Goal: Task Accomplishment & Management: Use online tool/utility

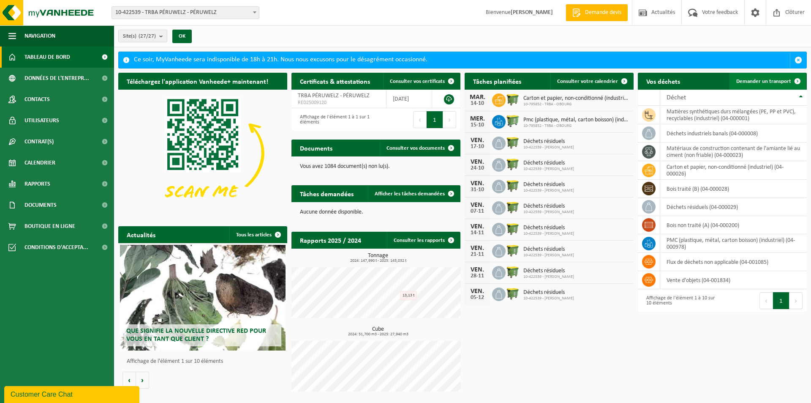
click at [769, 82] on span "Demander un transport" at bounding box center [764, 81] width 55 height 5
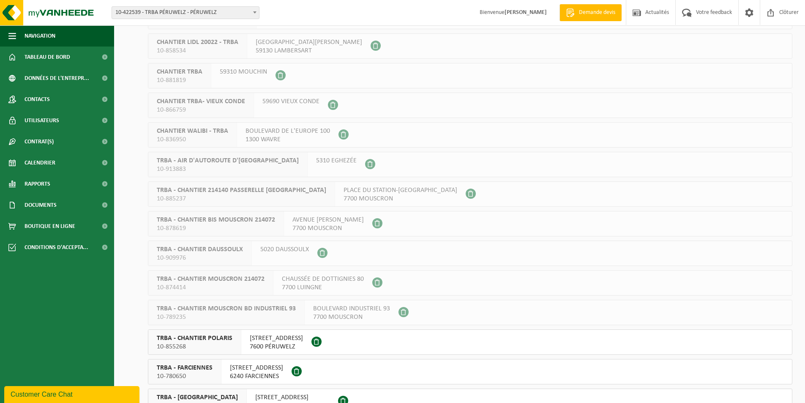
scroll to position [169, 0]
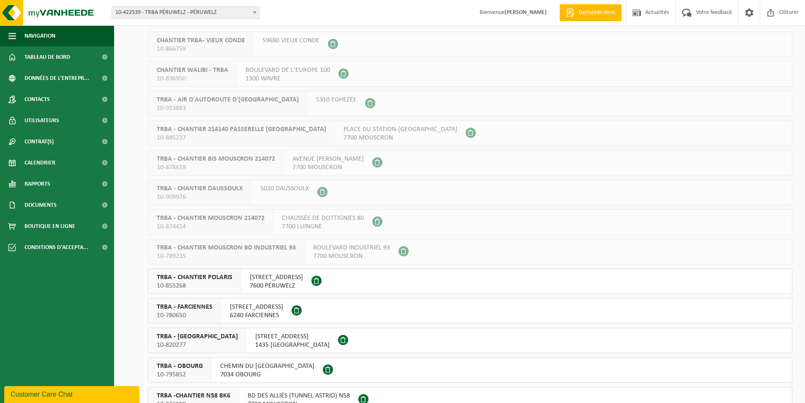
click at [322, 278] on span at bounding box center [316, 281] width 10 height 10
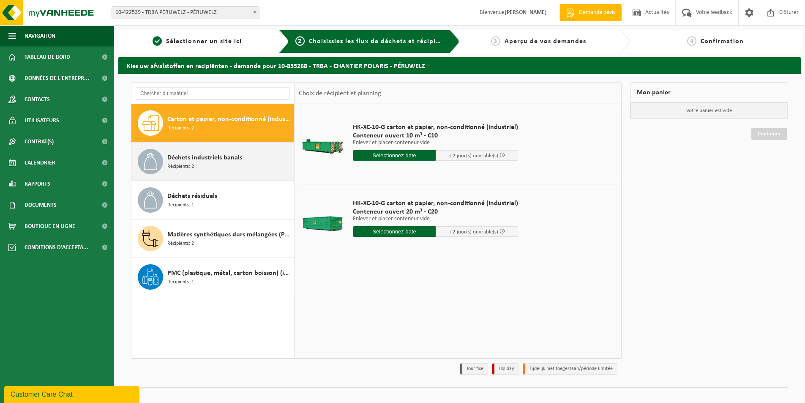
click at [245, 167] on div "Déchets industriels banals Récipients: 2" at bounding box center [229, 161] width 124 height 25
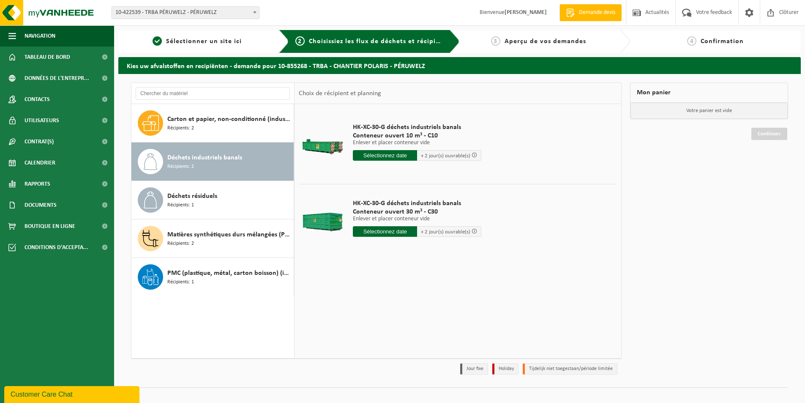
click at [369, 232] on input "text" at bounding box center [385, 231] width 64 height 11
click at [390, 305] on div "15" at bounding box center [390, 307] width 15 height 14
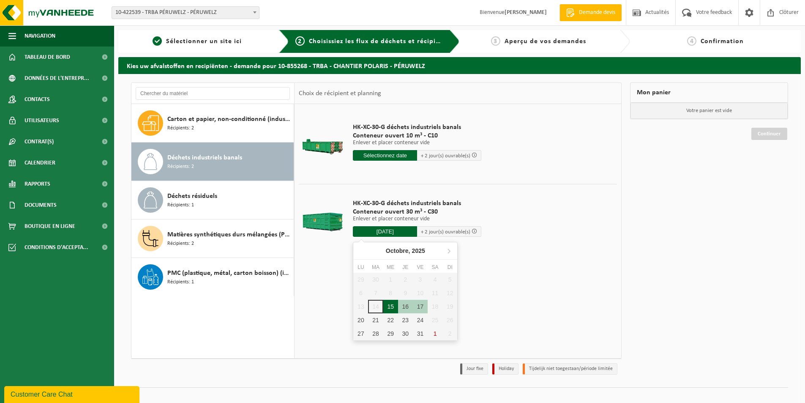
type input "à partir de 2025-10-15"
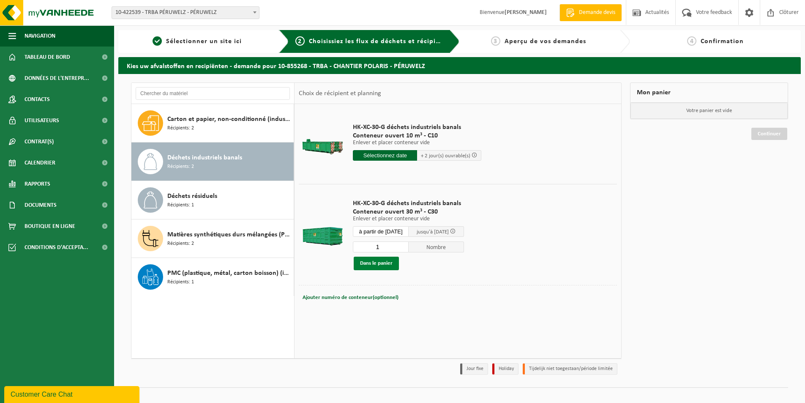
click at [368, 268] on button "Dans le panier" at bounding box center [376, 263] width 45 height 14
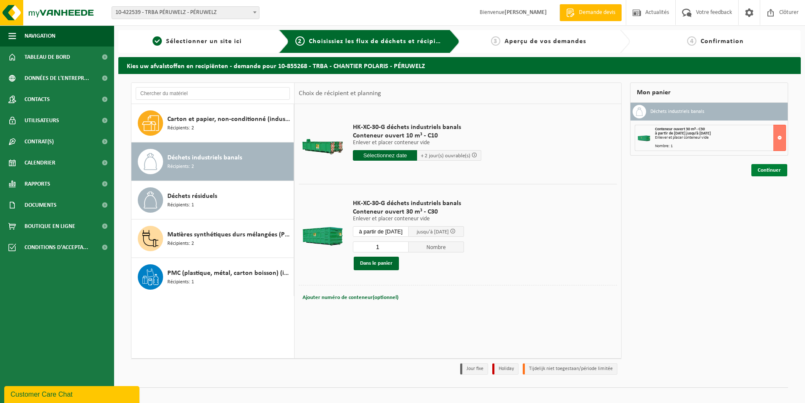
click at [772, 174] on link "Continuer" at bounding box center [769, 170] width 36 height 12
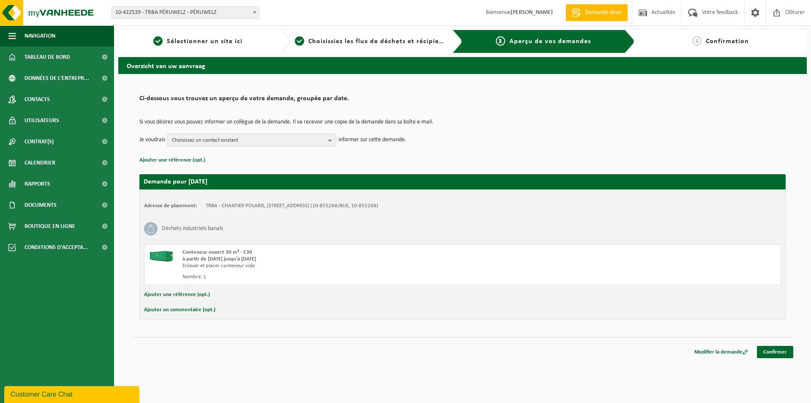
click at [199, 138] on span "Choisissez un contact existant" at bounding box center [248, 140] width 153 height 13
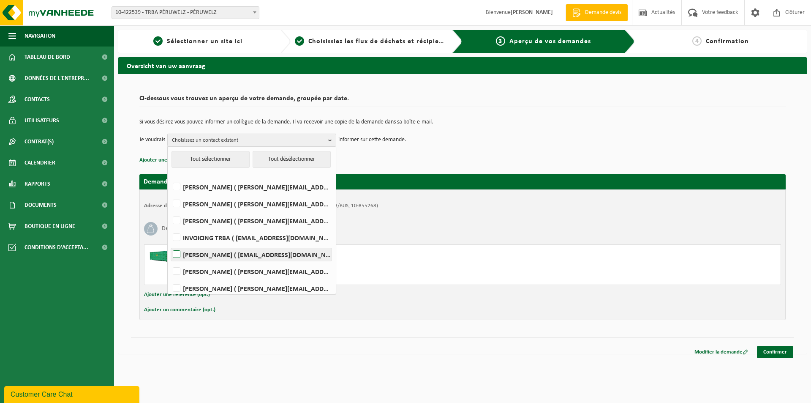
click at [211, 252] on label "TEDDY VANDE WOESTYNE ( teddy.vandewoestyne@trba.be )" at bounding box center [251, 254] width 161 height 13
click at [170, 244] on input "TEDDY VANDE WOESTYNE ( teddy.vandewoestyne@trba.be )" at bounding box center [169, 243] width 0 height 0
checkbox input "true"
click at [166, 327] on div "Ci-dessous vous trouvez un aperçu de votre demande, groupée par date. Si vous d…" at bounding box center [462, 205] width 663 height 246
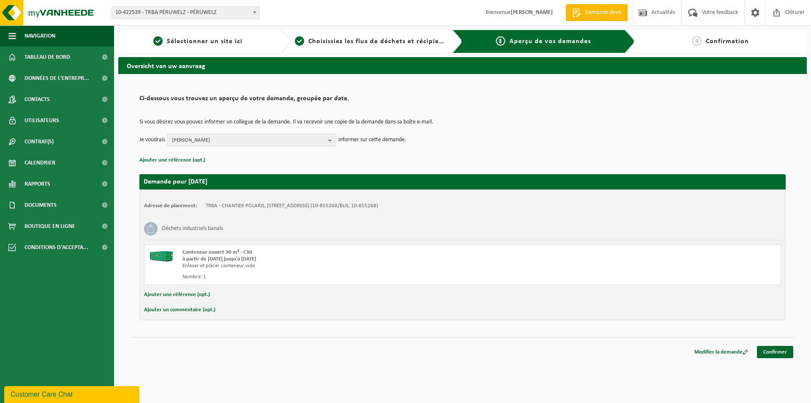
click at [172, 292] on button "Ajouter une référence (opt.)" at bounding box center [177, 294] width 66 height 11
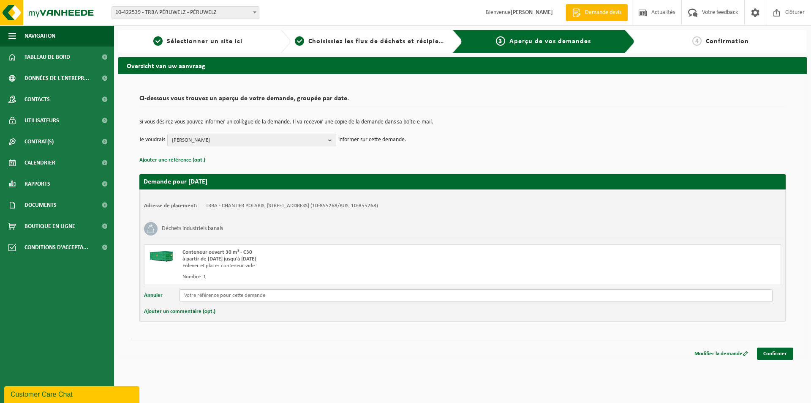
click at [200, 294] on input "text" at bounding box center [476, 295] width 593 height 13
type input "POL / TRBA"
click at [783, 350] on link "Confirmer" at bounding box center [775, 353] width 36 height 12
